Goal: Navigation & Orientation: Understand site structure

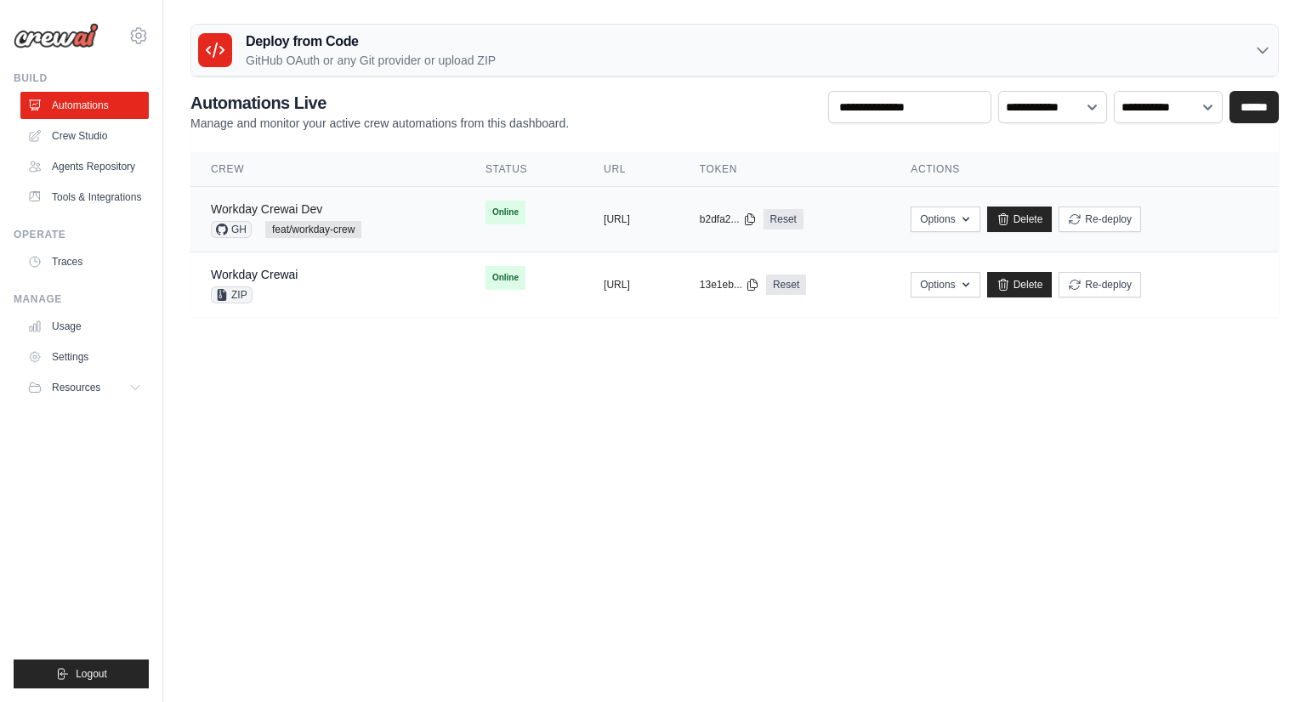
click at [290, 210] on link "Workday Crewai Dev" at bounding box center [266, 209] width 111 height 14
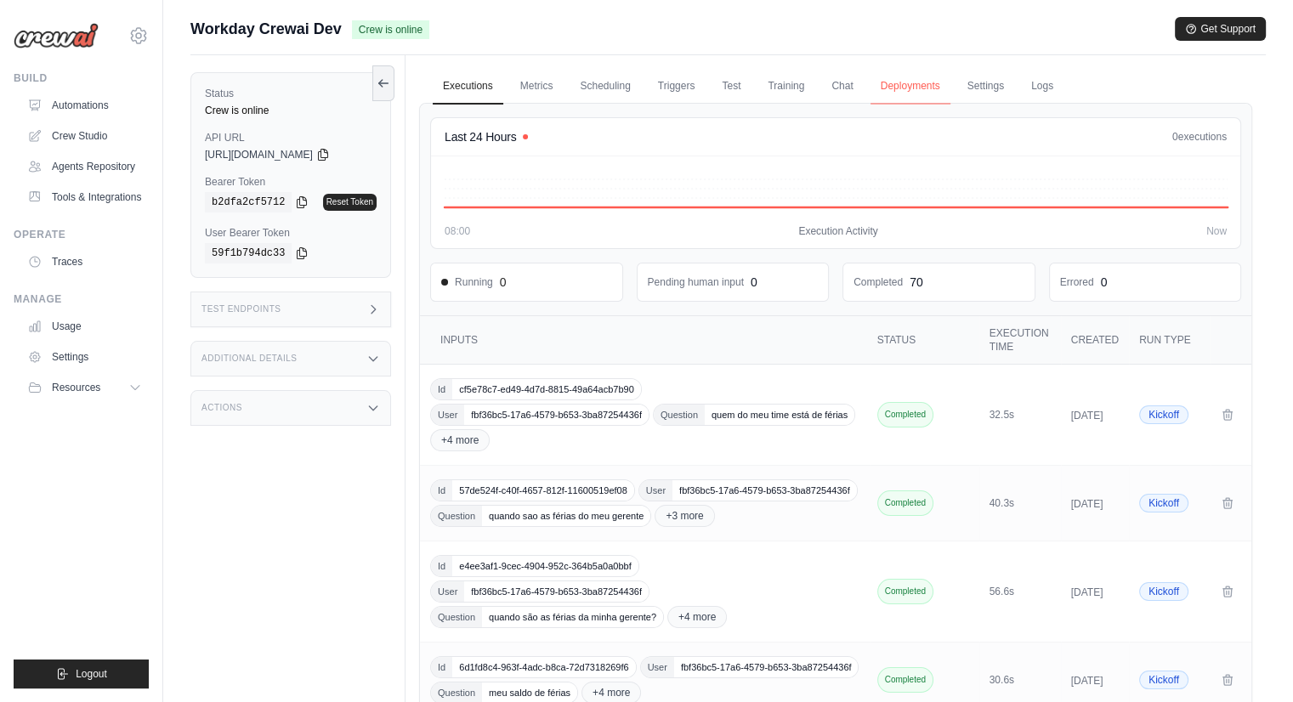
click at [945, 88] on link "Deployments" at bounding box center [911, 87] width 80 height 36
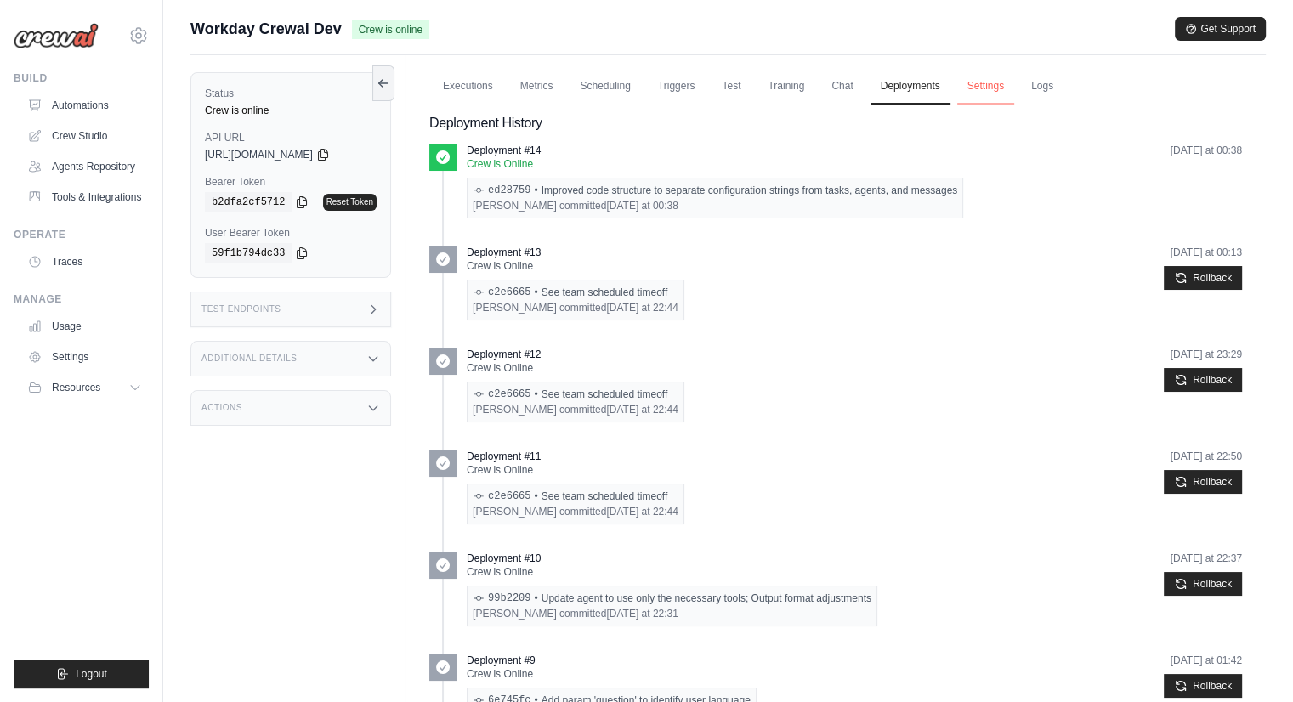
click at [1003, 89] on link "Settings" at bounding box center [985, 87] width 57 height 36
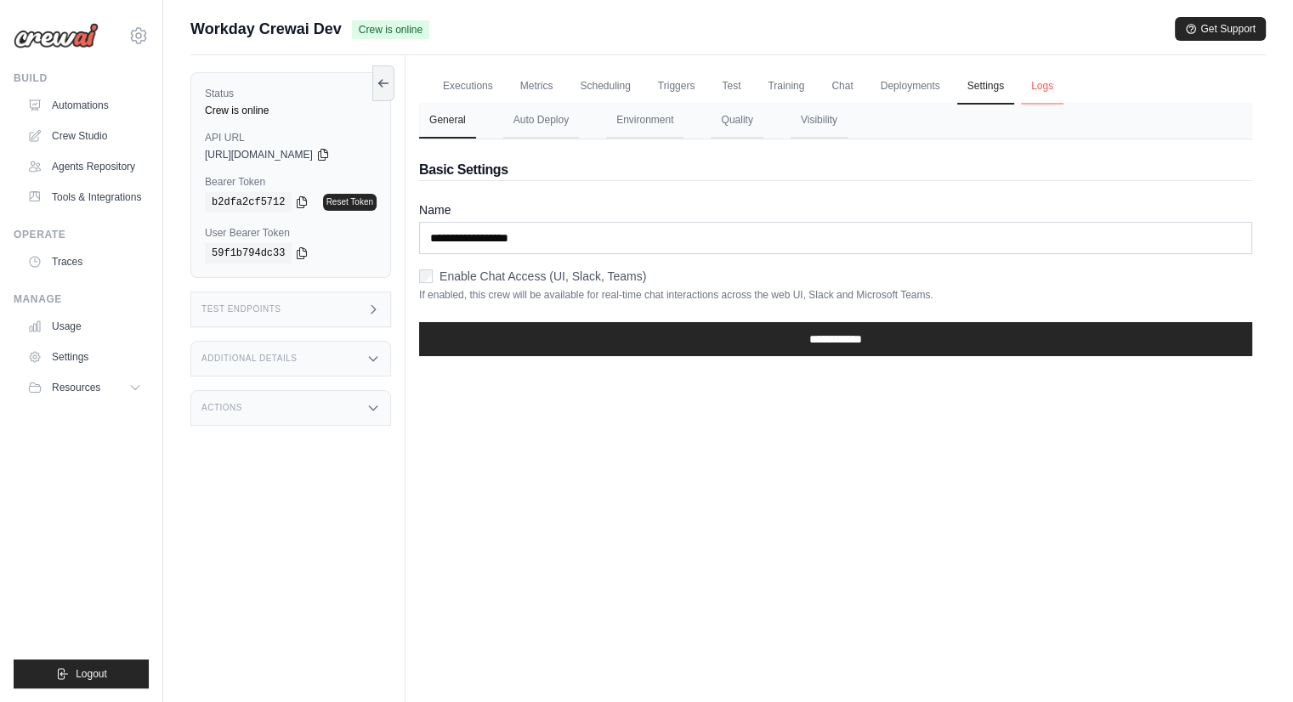
click at [1064, 93] on link "Logs" at bounding box center [1042, 87] width 43 height 36
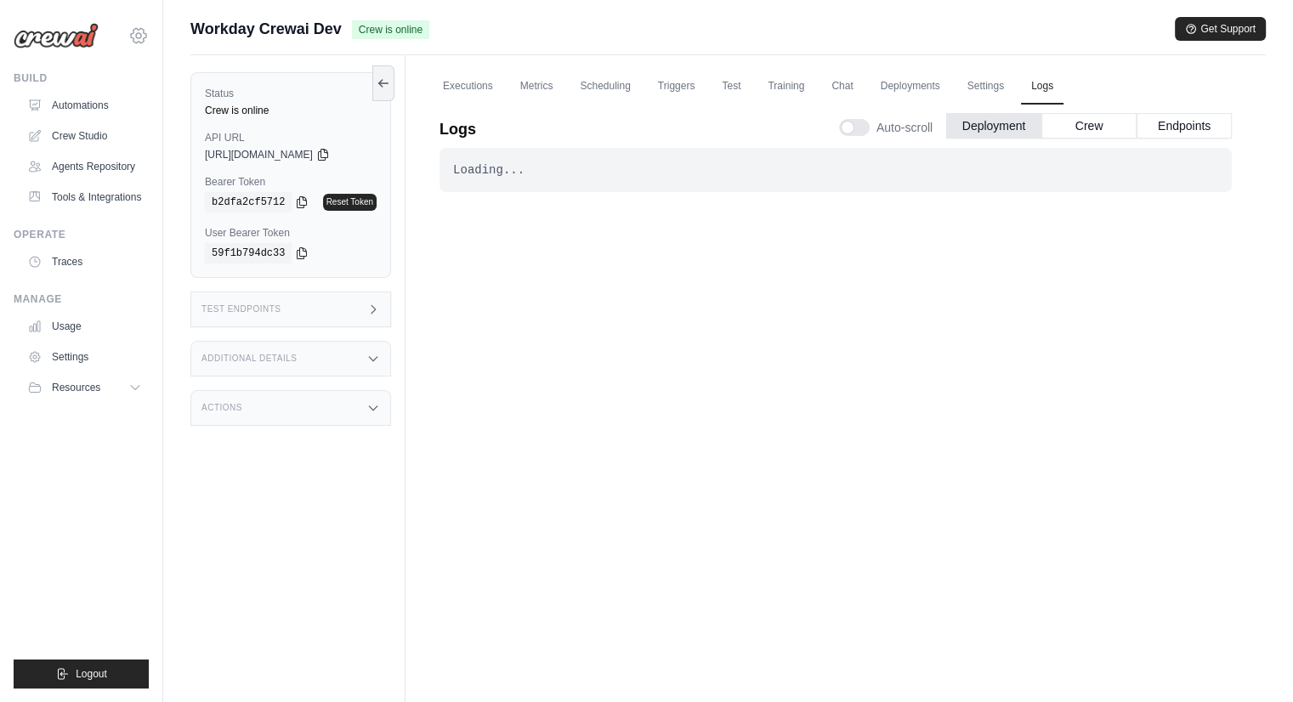
click at [138, 41] on icon at bounding box center [138, 36] width 20 height 20
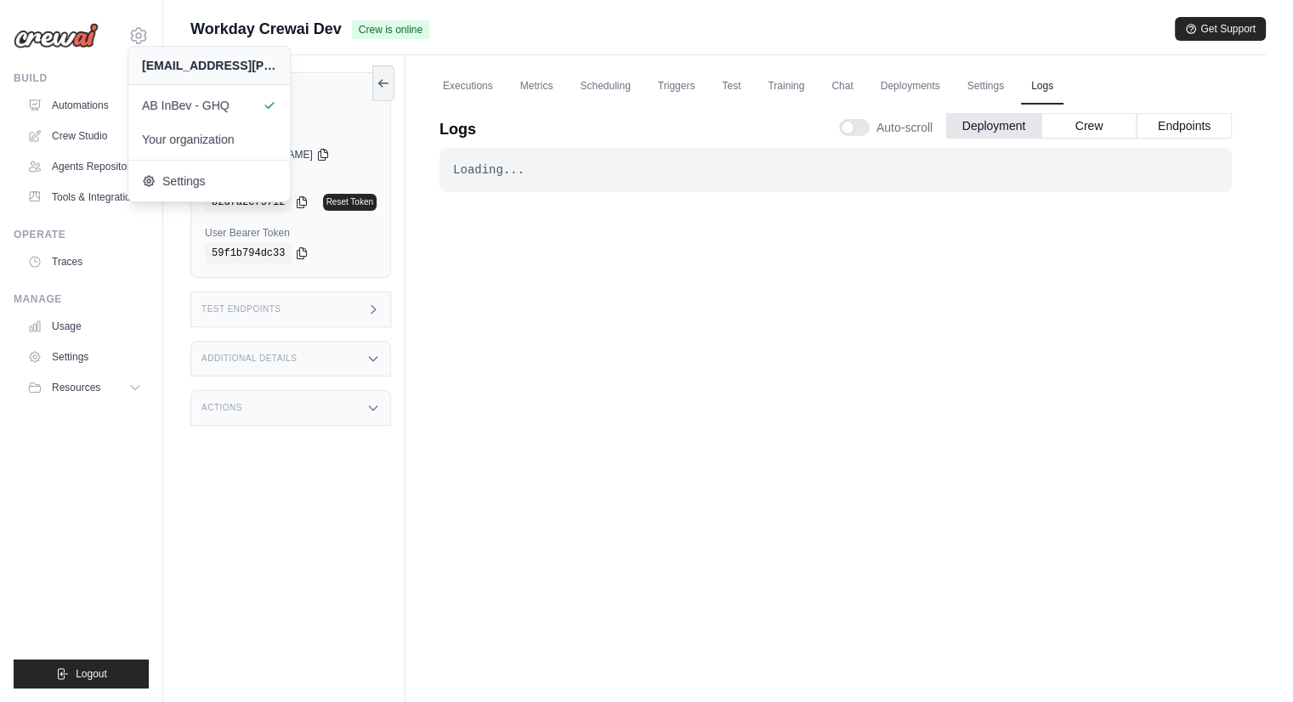
click at [841, 432] on div "Loading... . . . Successful" at bounding box center [836, 416] width 792 height 536
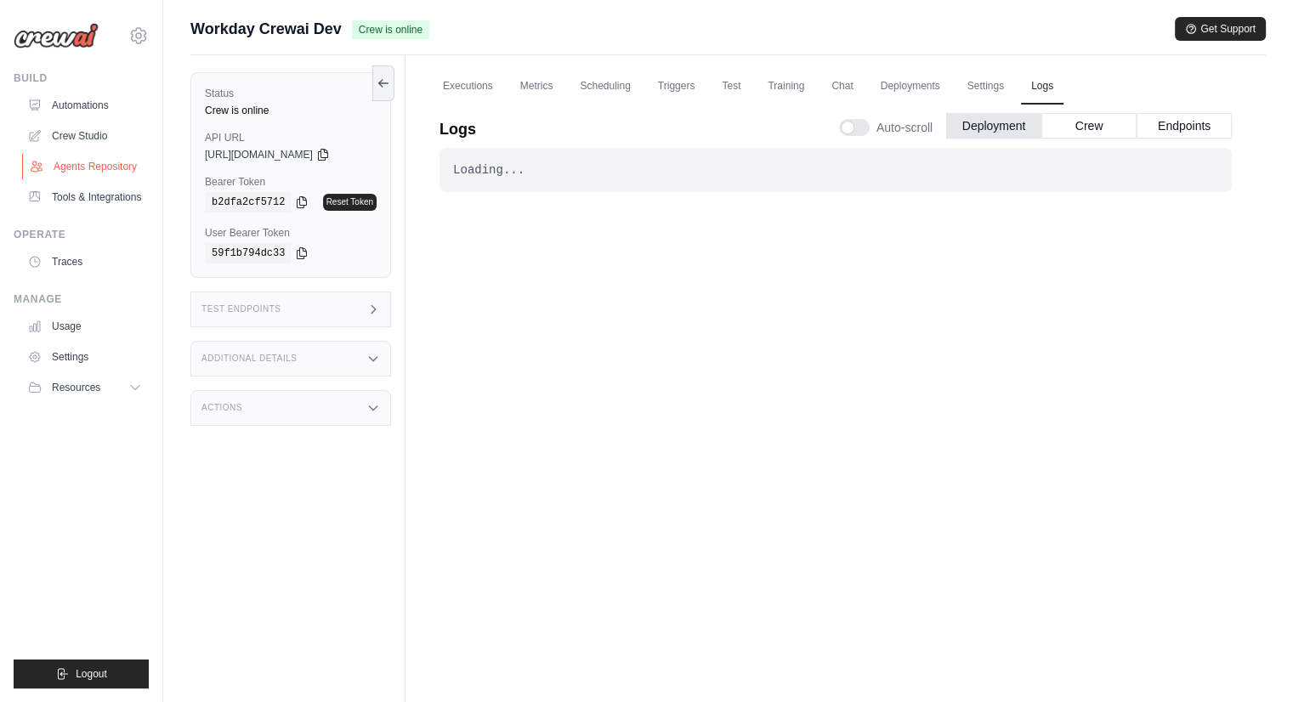
click at [109, 167] on link "Agents Repository" at bounding box center [86, 166] width 128 height 27
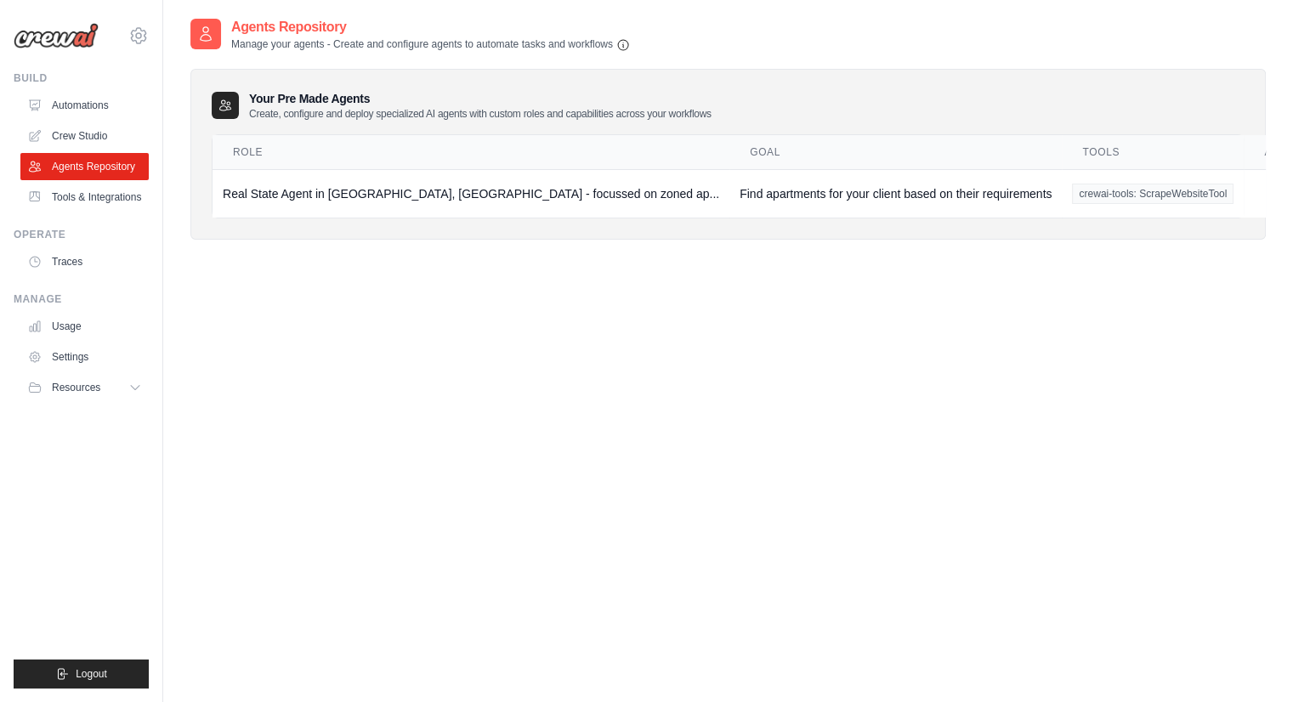
click at [68, 40] on img at bounding box center [56, 36] width 85 height 26
click at [85, 199] on link "Tools & Integrations" at bounding box center [86, 197] width 128 height 27
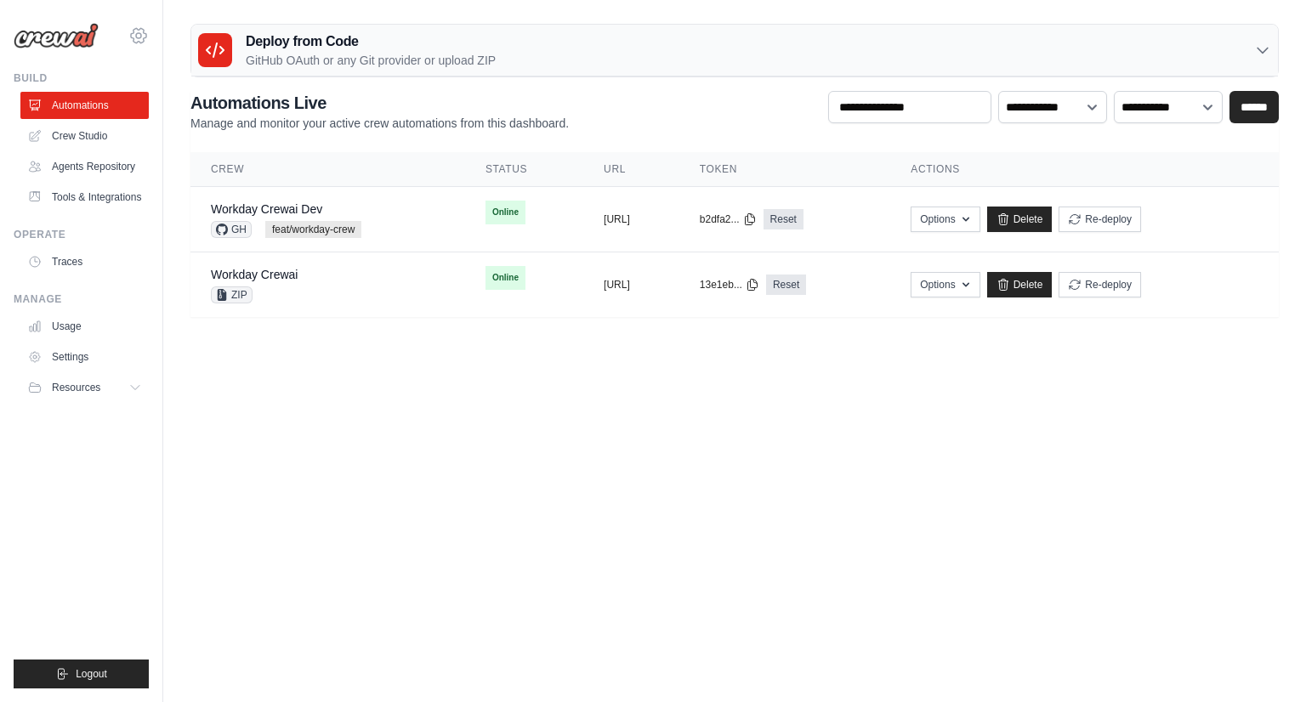
click at [139, 35] on icon at bounding box center [138, 36] width 20 height 20
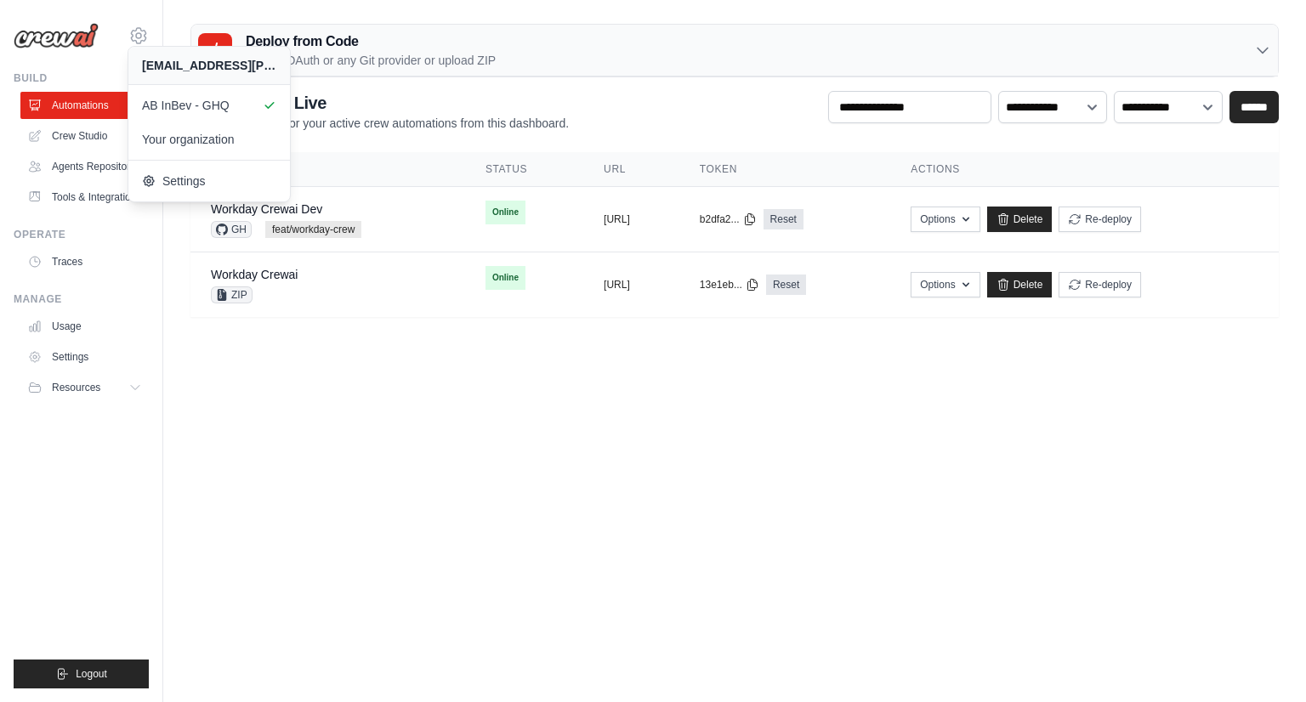
click at [421, 440] on body "arun.katoch@ab-inbev.com AB InBev - GHQ Your organization" at bounding box center [653, 351] width 1306 height 702
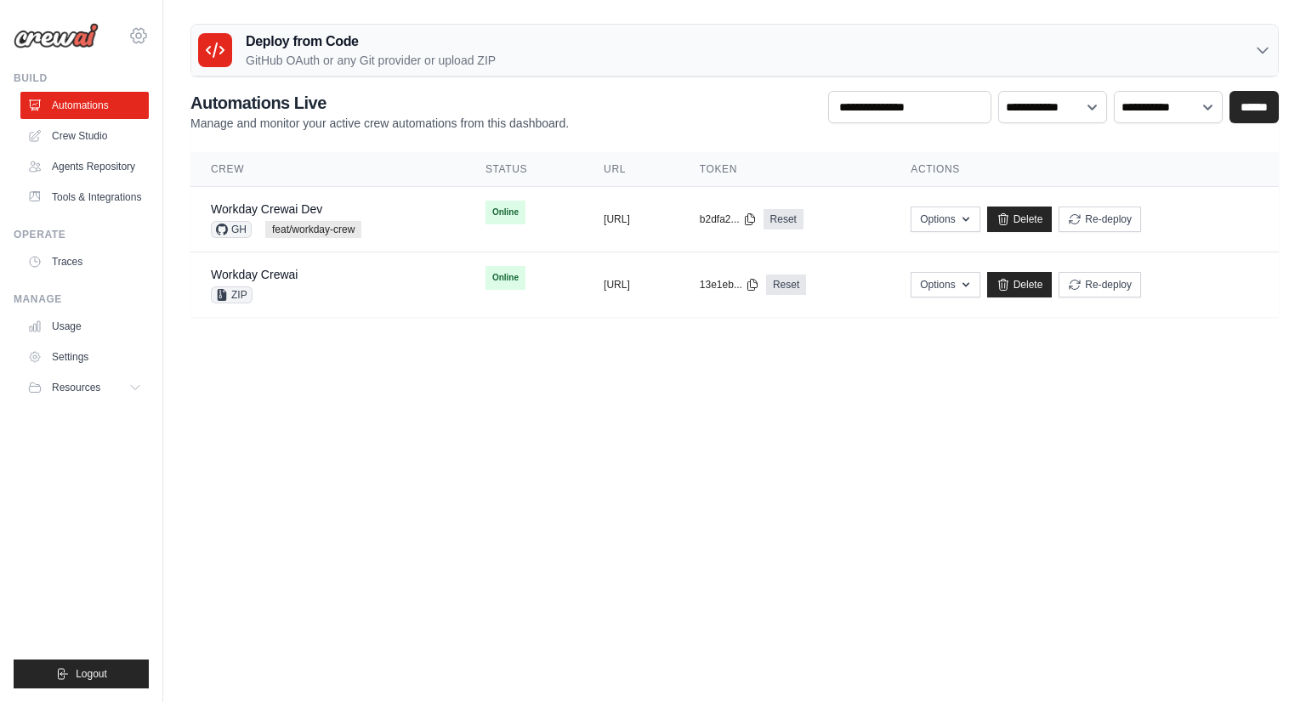
click at [137, 36] on icon at bounding box center [138, 36] width 20 height 20
click at [146, 36] on icon at bounding box center [138, 36] width 20 height 20
click at [145, 36] on icon at bounding box center [138, 35] width 14 height 15
click at [134, 38] on icon at bounding box center [138, 36] width 20 height 20
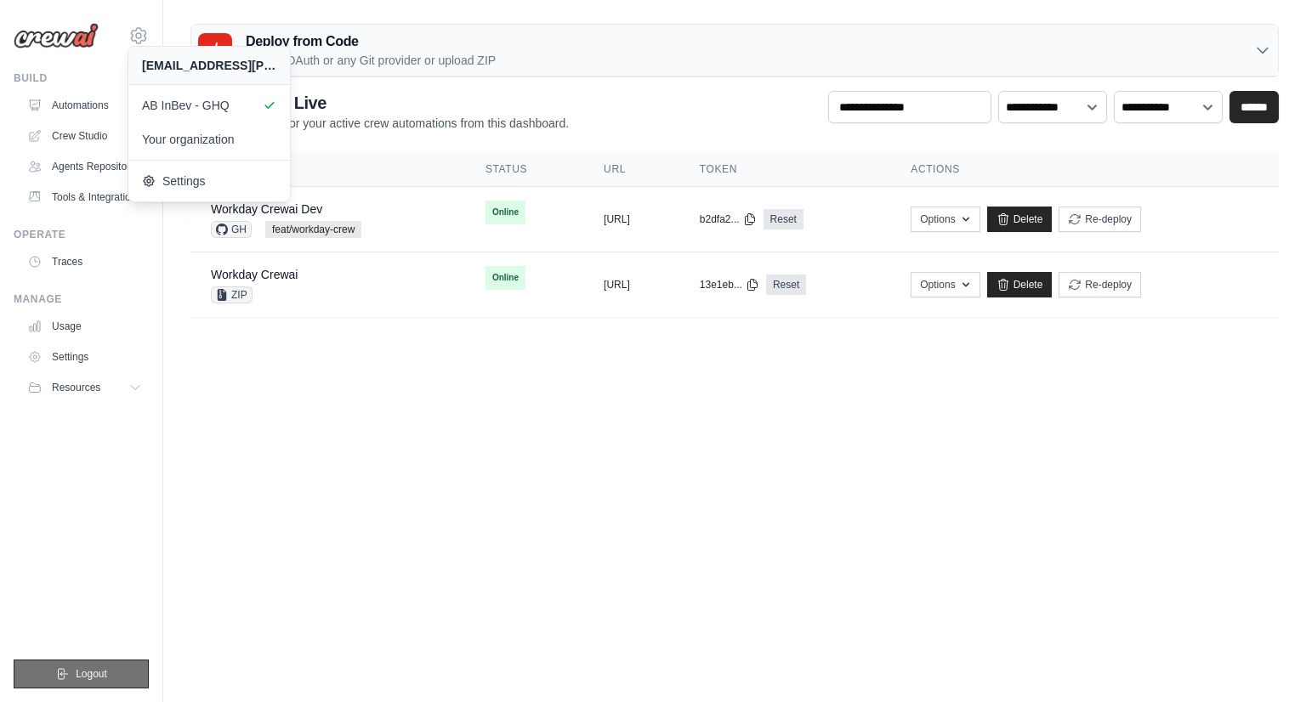
click at [94, 673] on span "Logout" at bounding box center [91, 674] width 31 height 14
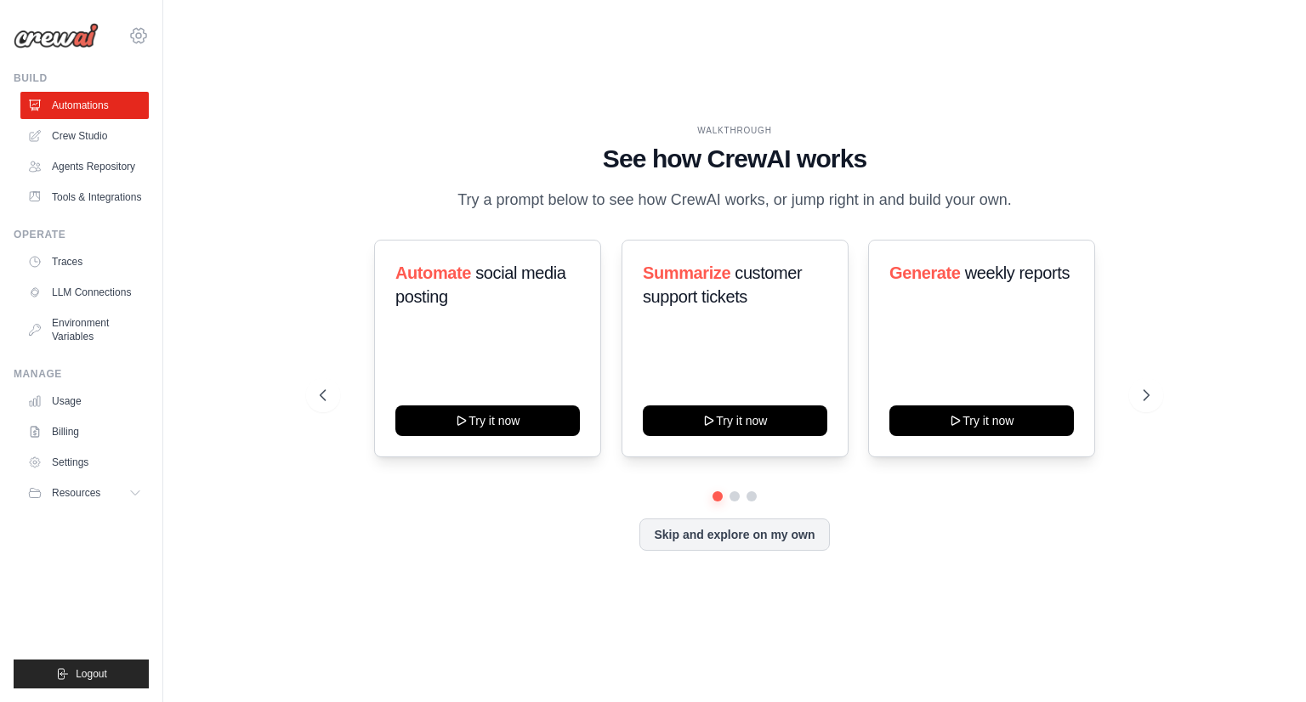
click at [137, 42] on icon at bounding box center [138, 35] width 15 height 14
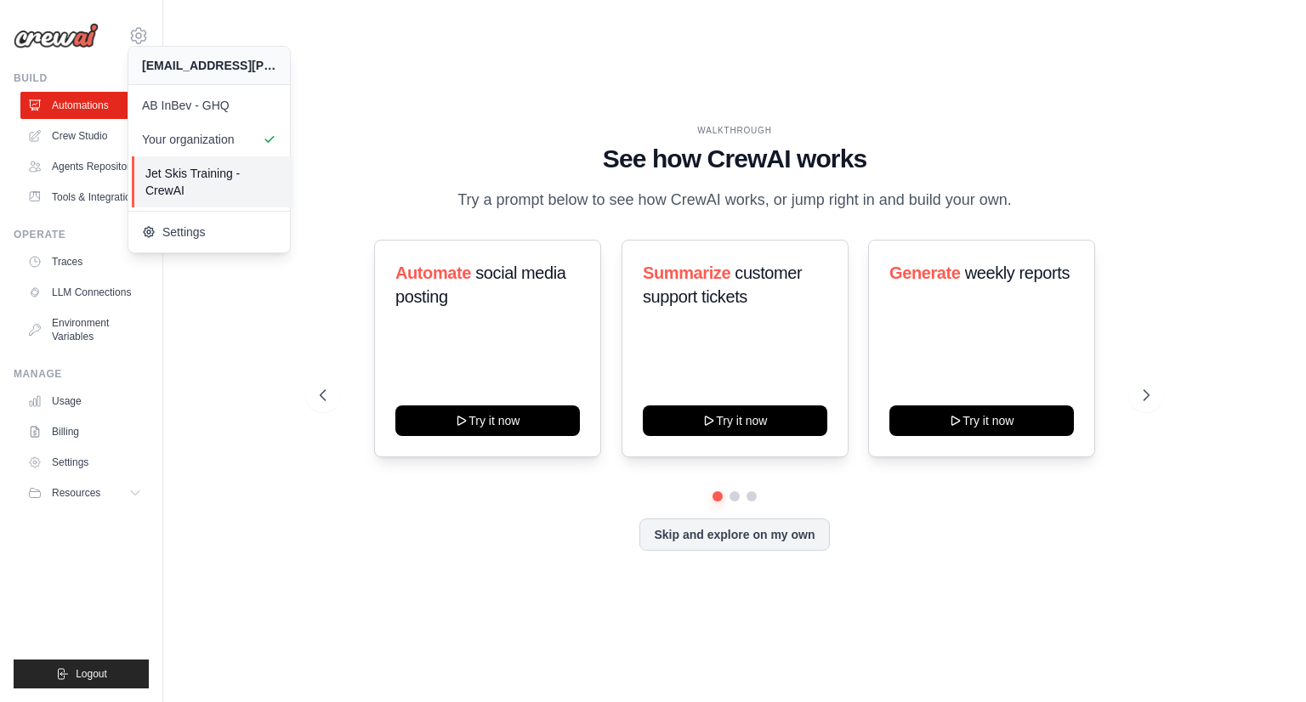
click at [165, 191] on span "Jet Skis Training - CrewAI" at bounding box center [212, 182] width 134 height 34
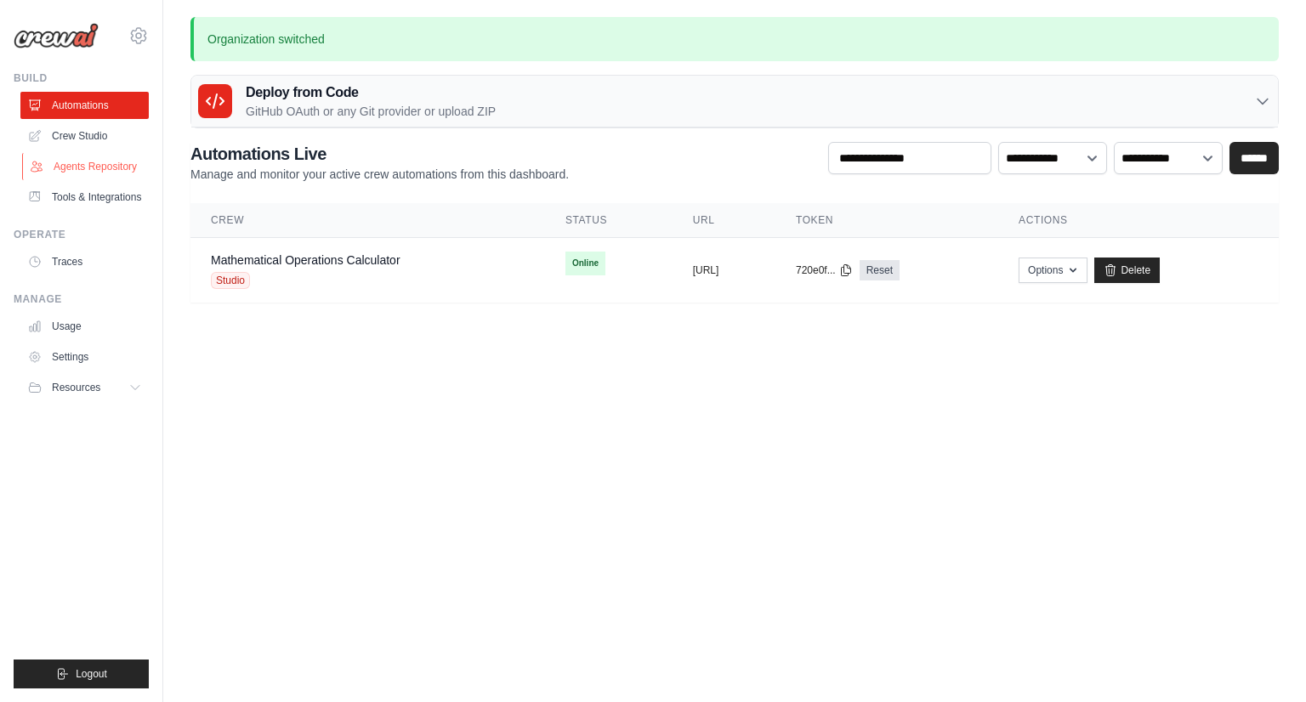
click at [102, 167] on link "Agents Repository" at bounding box center [86, 166] width 128 height 27
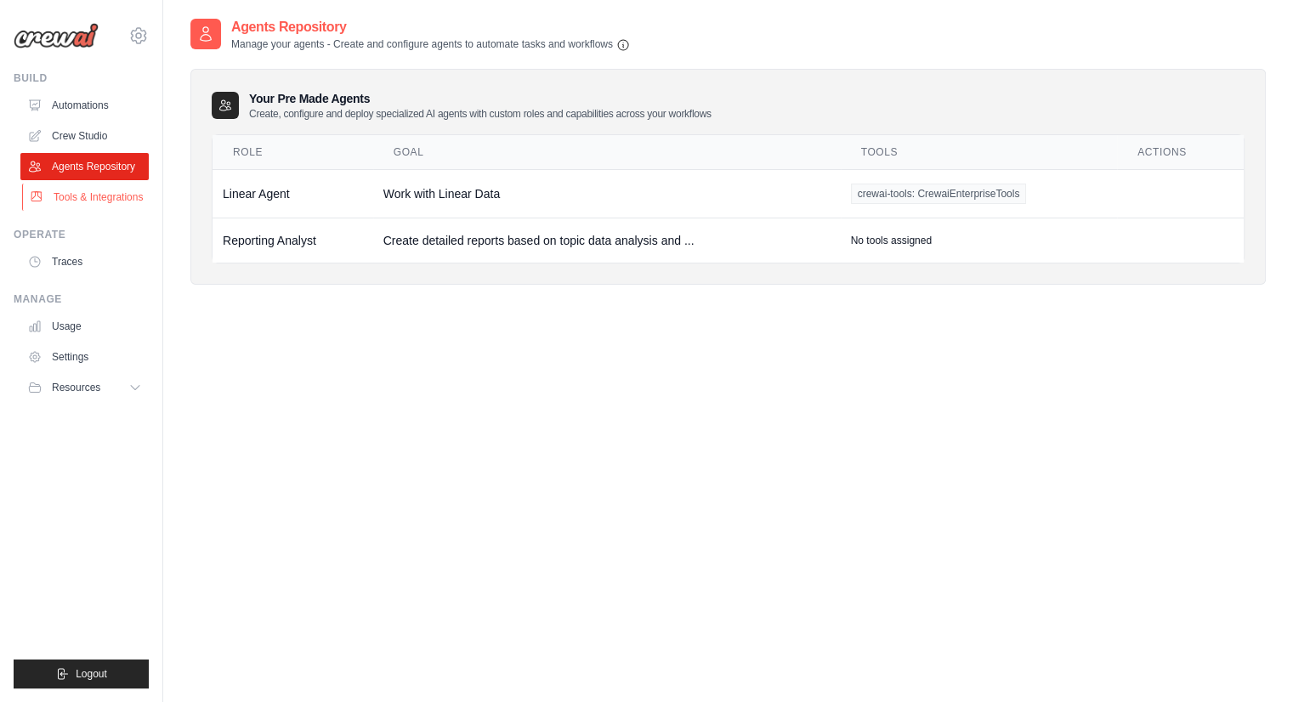
click at [80, 205] on link "Tools & Integrations" at bounding box center [86, 197] width 128 height 27
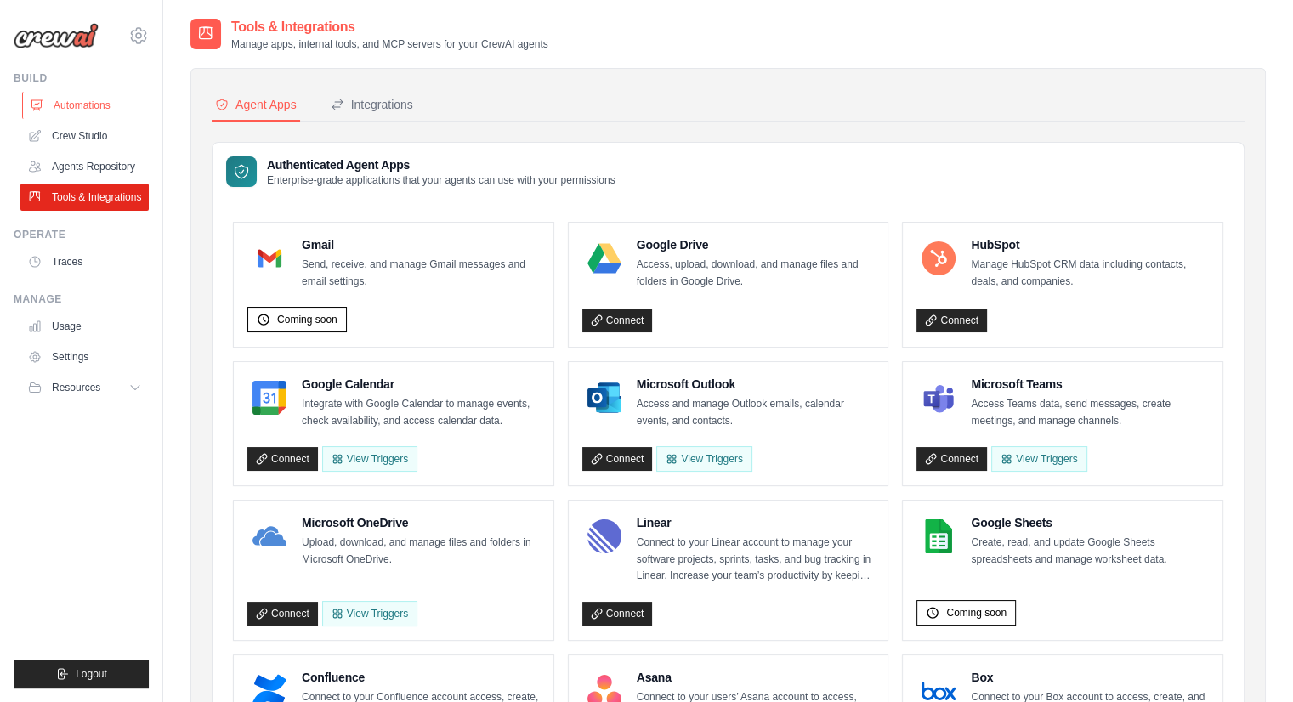
click at [83, 100] on link "Automations" at bounding box center [86, 105] width 128 height 27
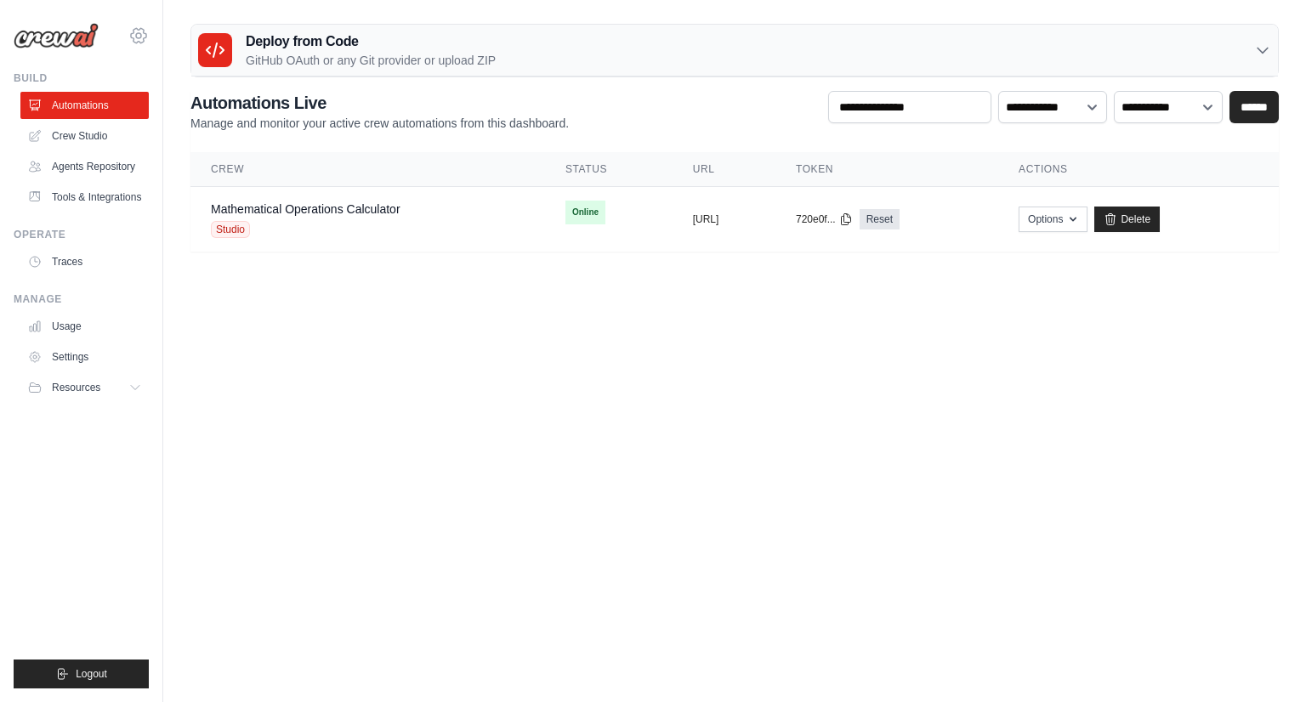
click at [139, 38] on icon at bounding box center [138, 35] width 5 height 5
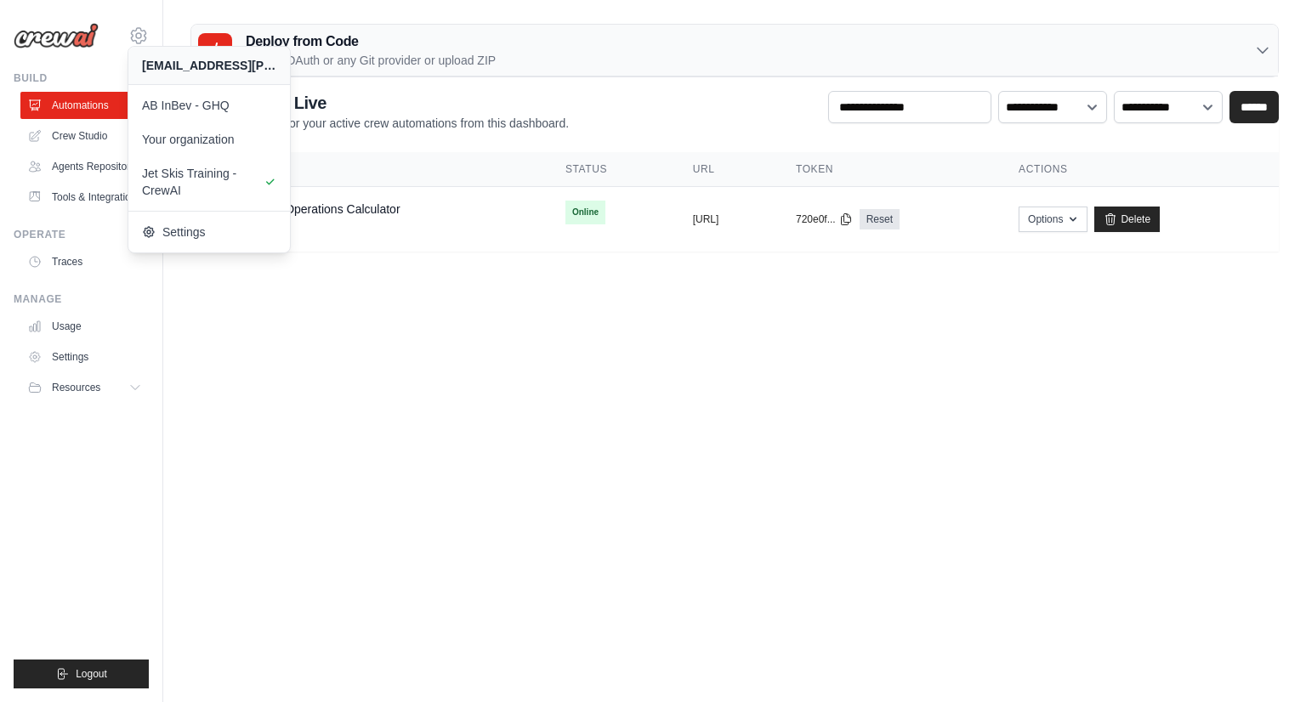
click at [917, 480] on body "arun.katoch@ab-inbev.com AB InBev - GHQ Your organization Jet Skis Training - C…" at bounding box center [653, 351] width 1306 height 702
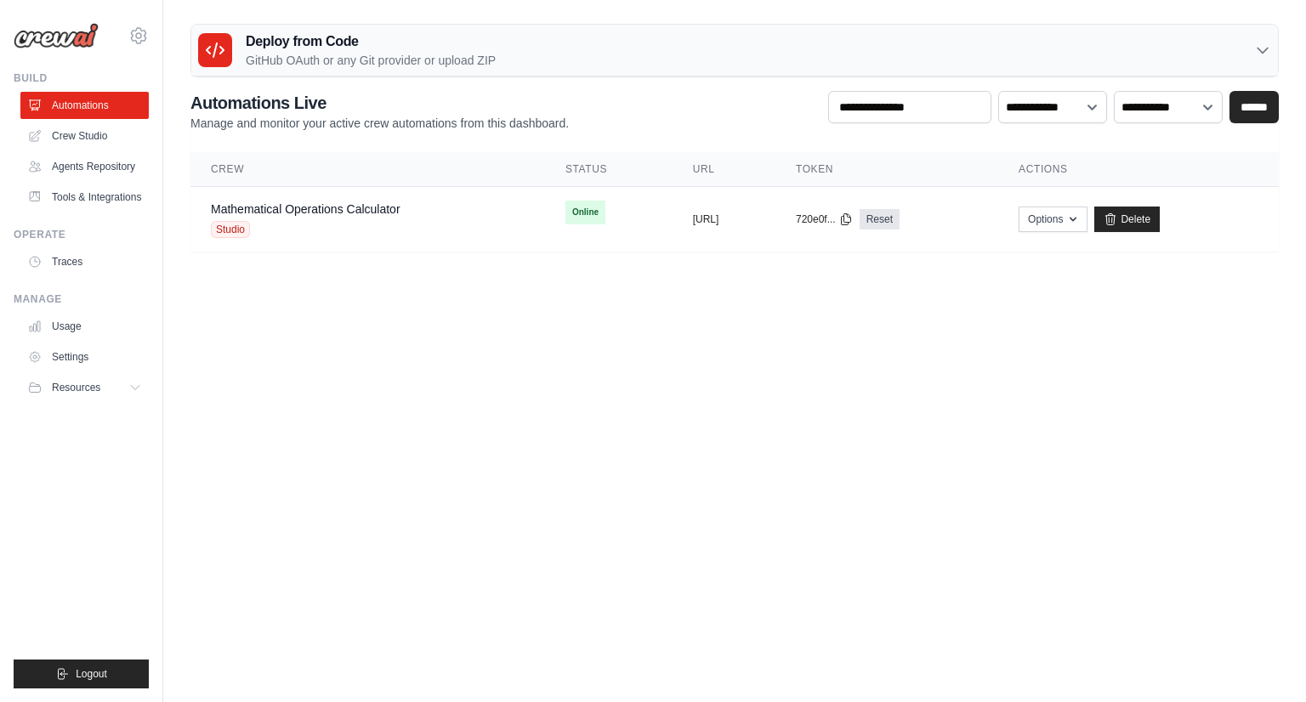
click at [592, 338] on body "arun.katoch@ab-inbev.com AB InBev - GHQ Your organization Jet Skis Training - C…" at bounding box center [653, 351] width 1306 height 702
